Goal: Book appointment/travel/reservation

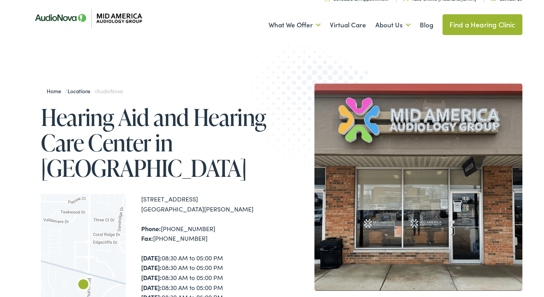
scroll to position [15, 0]
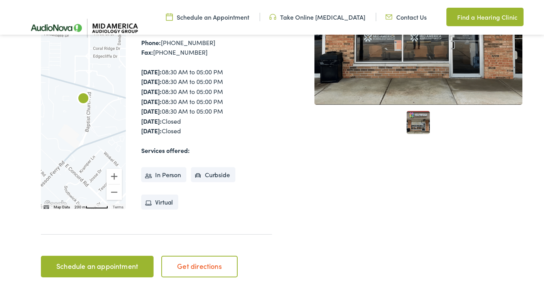
scroll to position [202, 0]
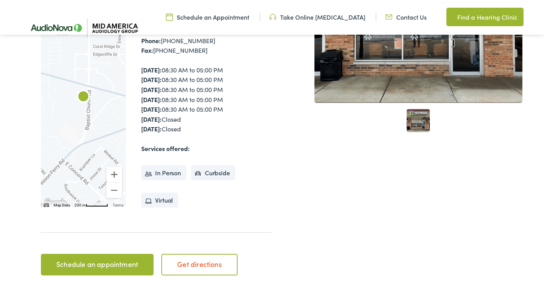
click at [90, 263] on link "Schedule an appointment" at bounding box center [97, 265] width 112 height 22
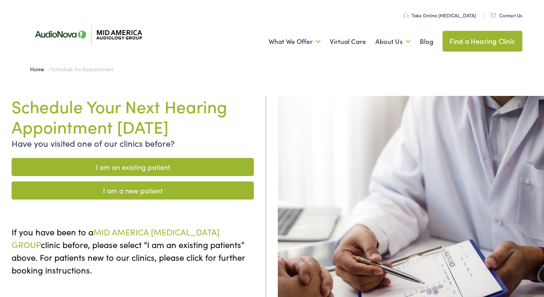
click at [127, 191] on link "I am a new patient" at bounding box center [133, 191] width 242 height 18
